Goal: Find specific page/section: Find specific page/section

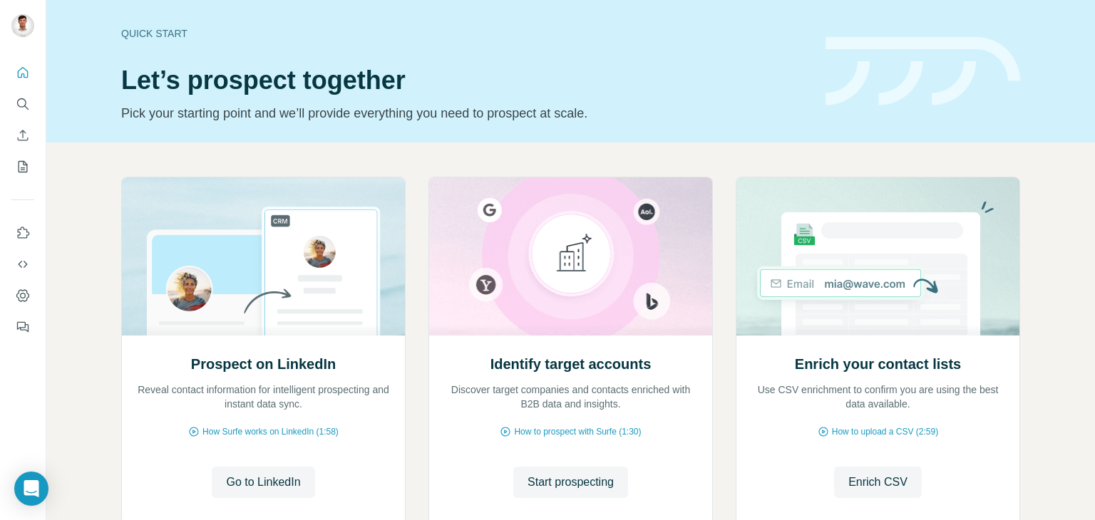
click at [42, 100] on div at bounding box center [23, 195] width 46 height 289
click at [32, 100] on button "Search" at bounding box center [22, 104] width 23 height 26
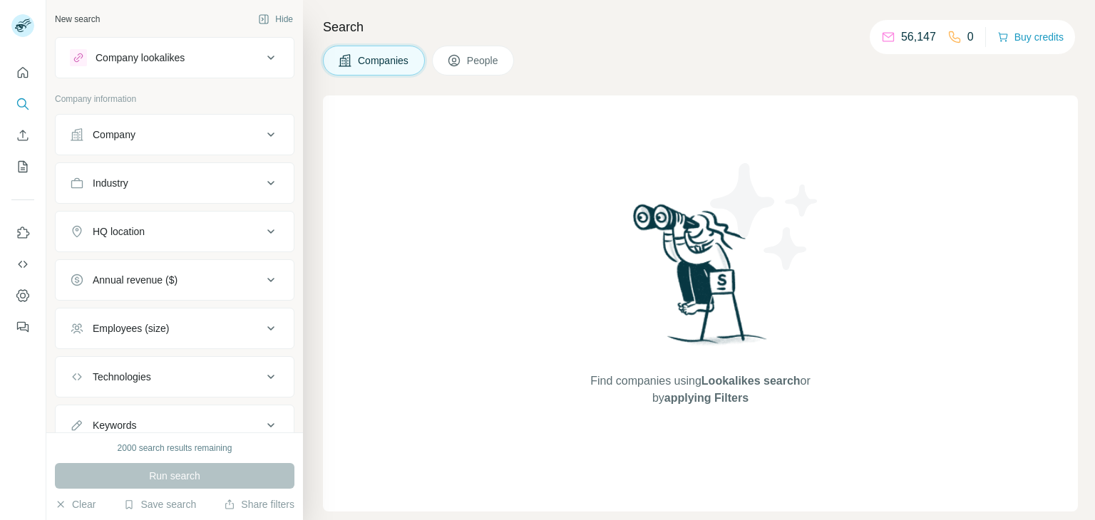
click at [497, 52] on button "People" at bounding box center [473, 61] width 83 height 30
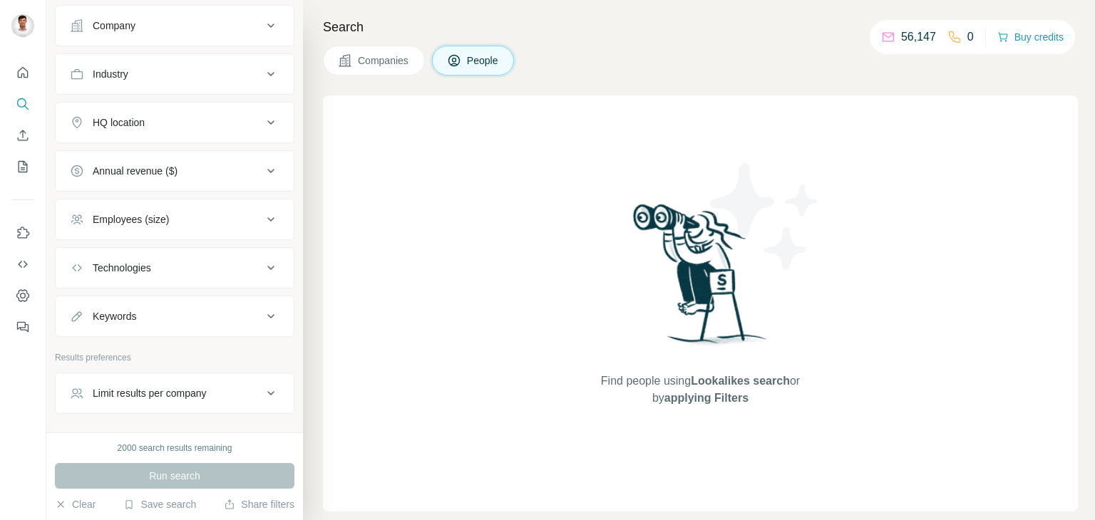
scroll to position [374, 0]
